Goal: Transaction & Acquisition: Purchase product/service

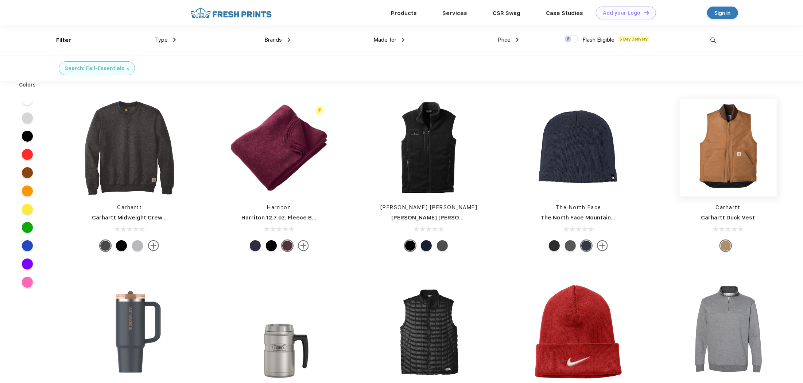
click at [717, 158] on img at bounding box center [728, 147] width 97 height 97
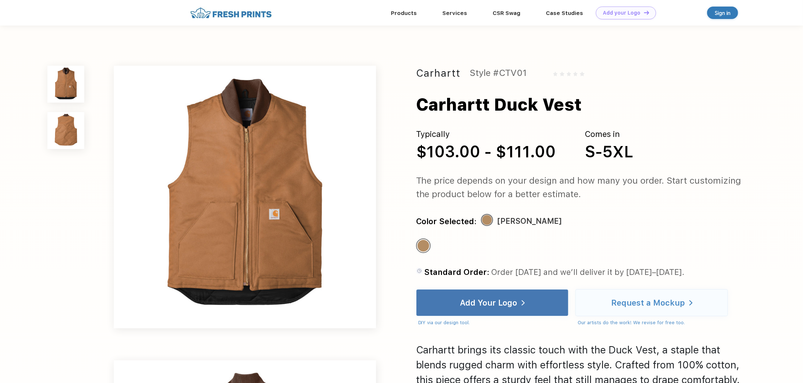
click at [63, 131] on img at bounding box center [65, 130] width 37 height 37
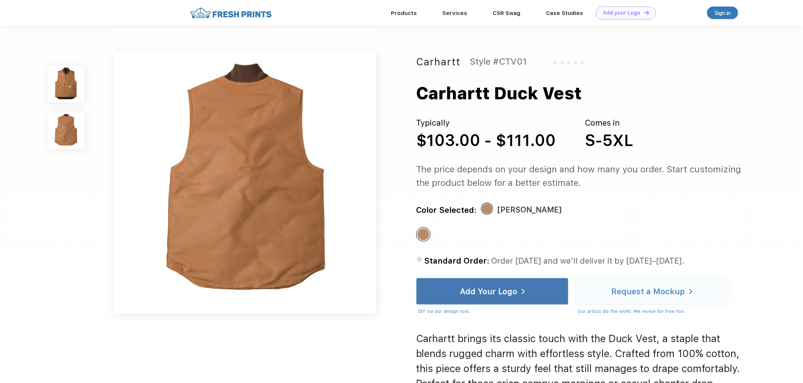
scroll to position [285, 0]
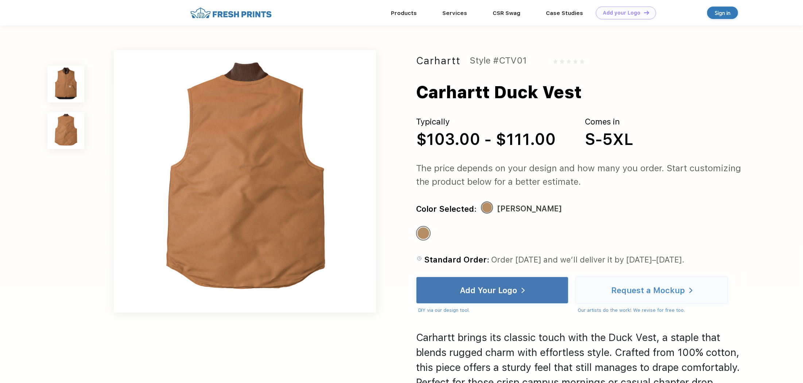
click at [60, 92] on img at bounding box center [65, 84] width 37 height 37
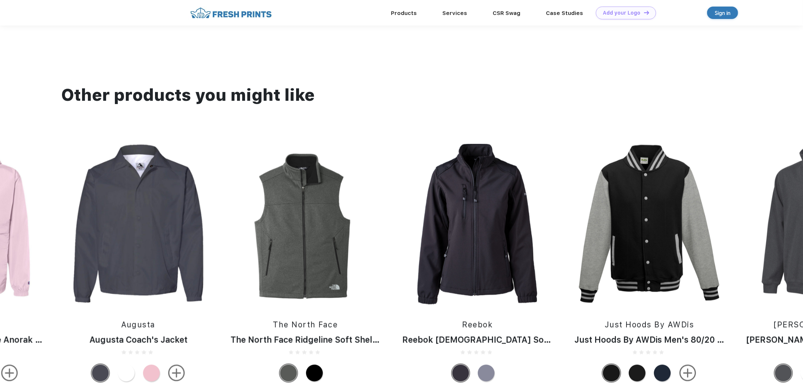
scroll to position [775, 0]
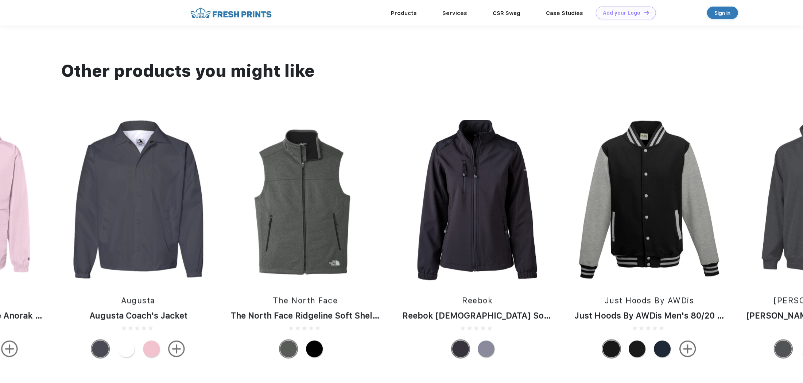
drag, startPoint x: 390, startPoint y: 96, endPoint x: 720, endPoint y: 33, distance: 336.5
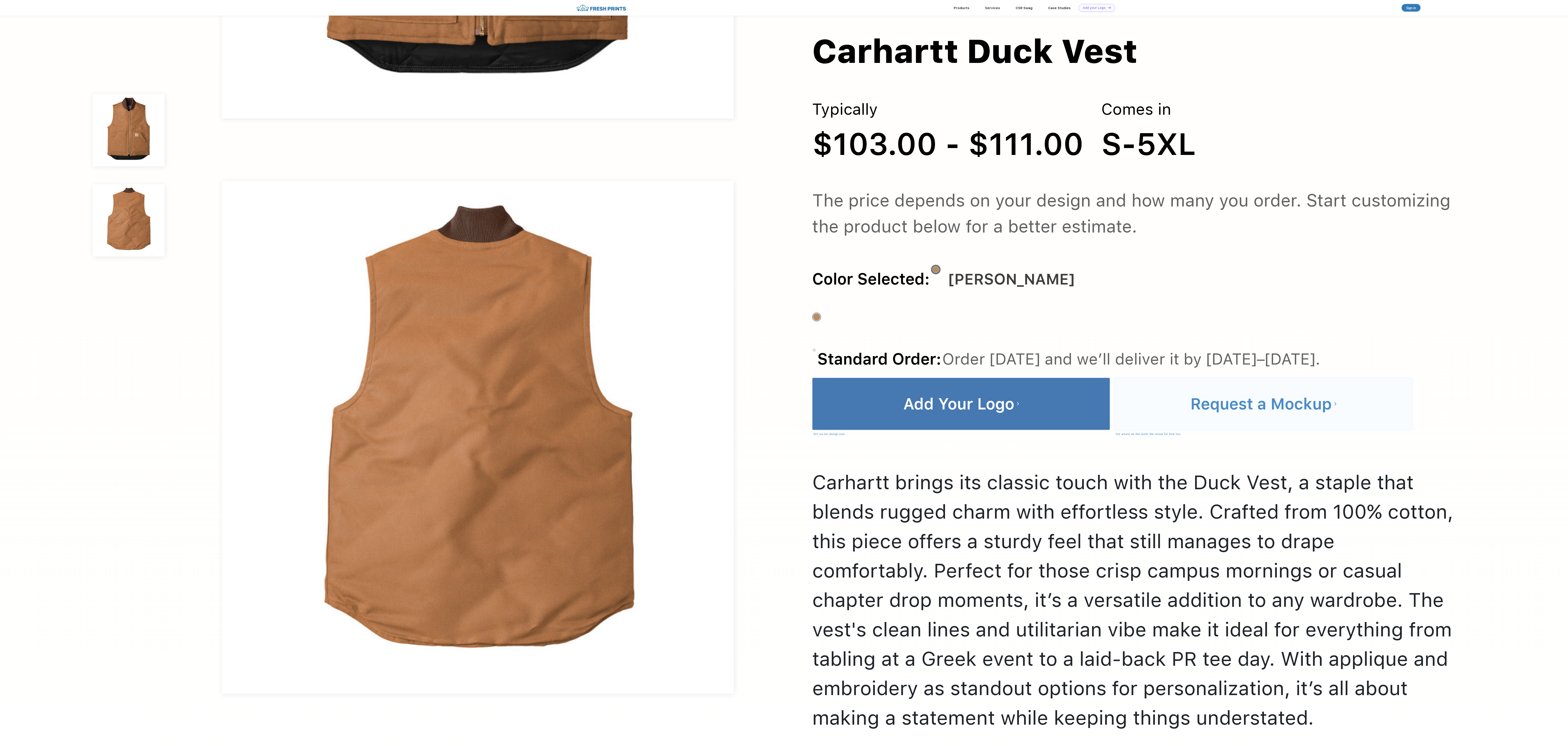
scroll to position [653, 0]
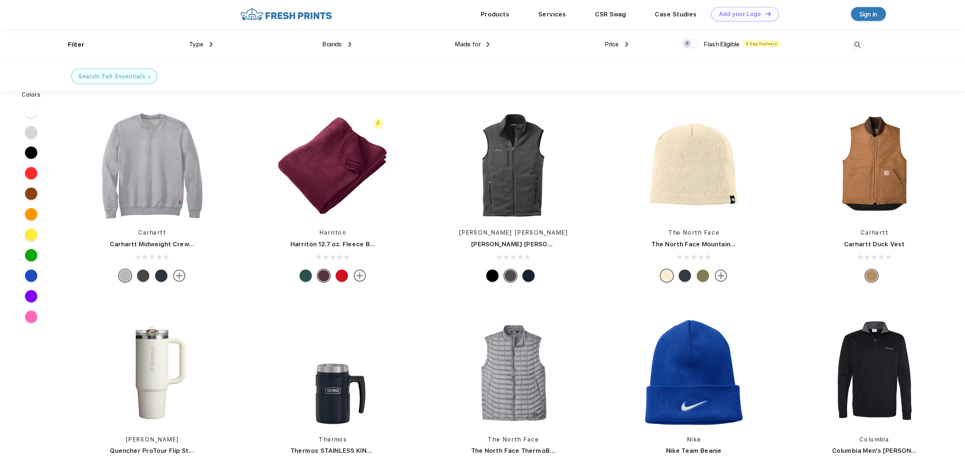
scroll to position [1, 0]
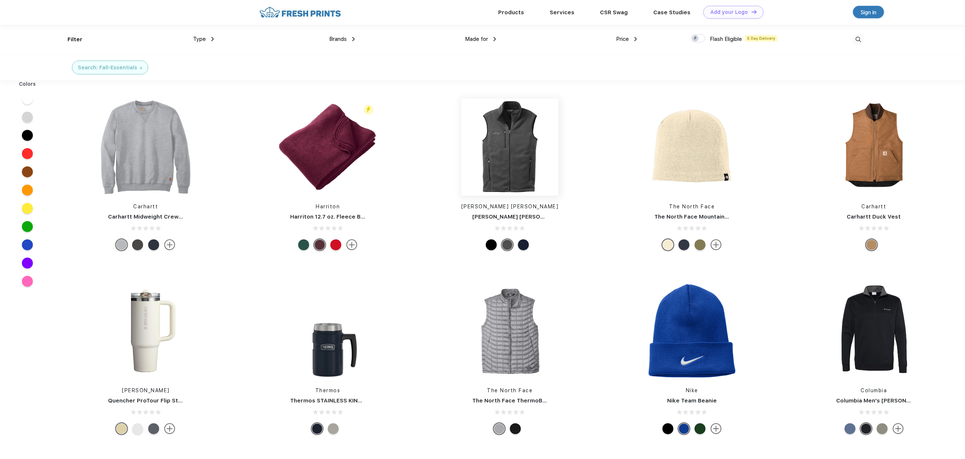
click at [496, 169] on img at bounding box center [509, 147] width 97 height 97
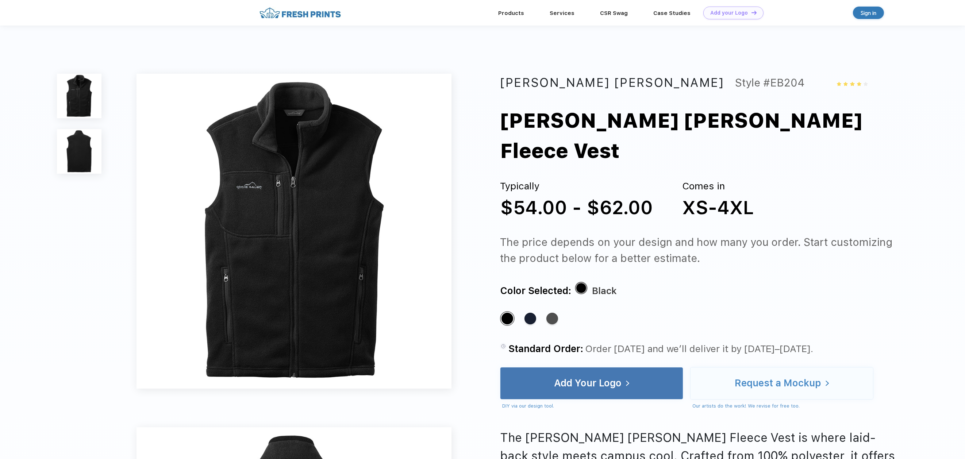
scroll to position [1, 0]
